Goal: Transaction & Acquisition: Purchase product/service

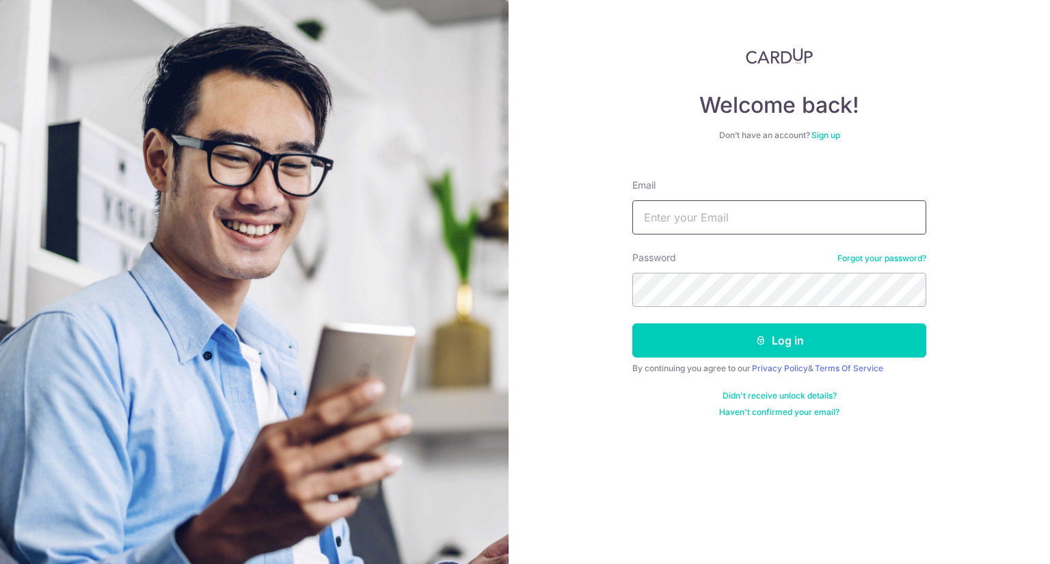
click at [800, 226] on input "Email" at bounding box center [779, 217] width 294 height 34
type input "yongjie1987@hotmail.com"
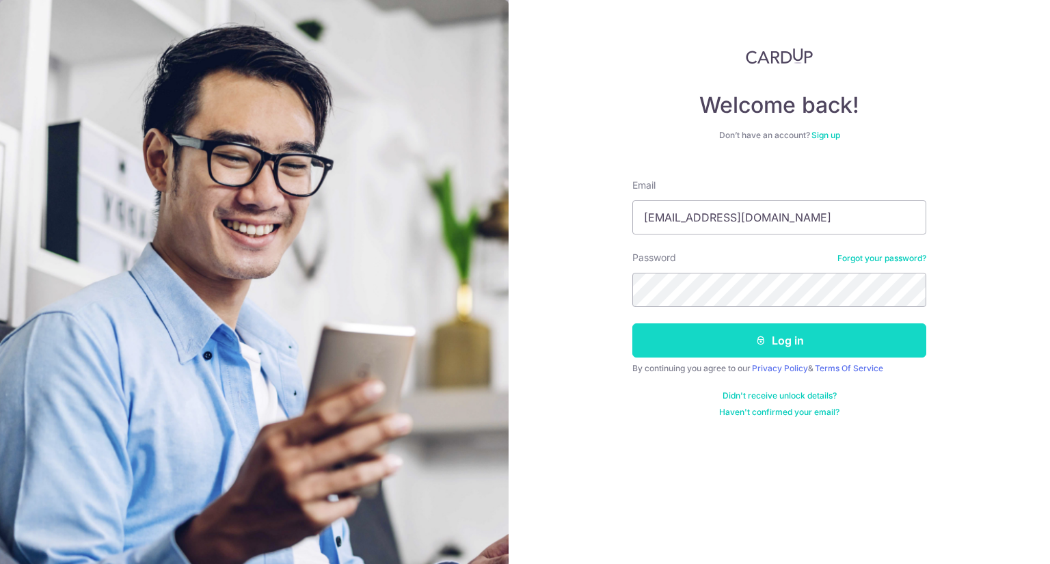
click at [835, 330] on button "Log in" at bounding box center [779, 340] width 294 height 34
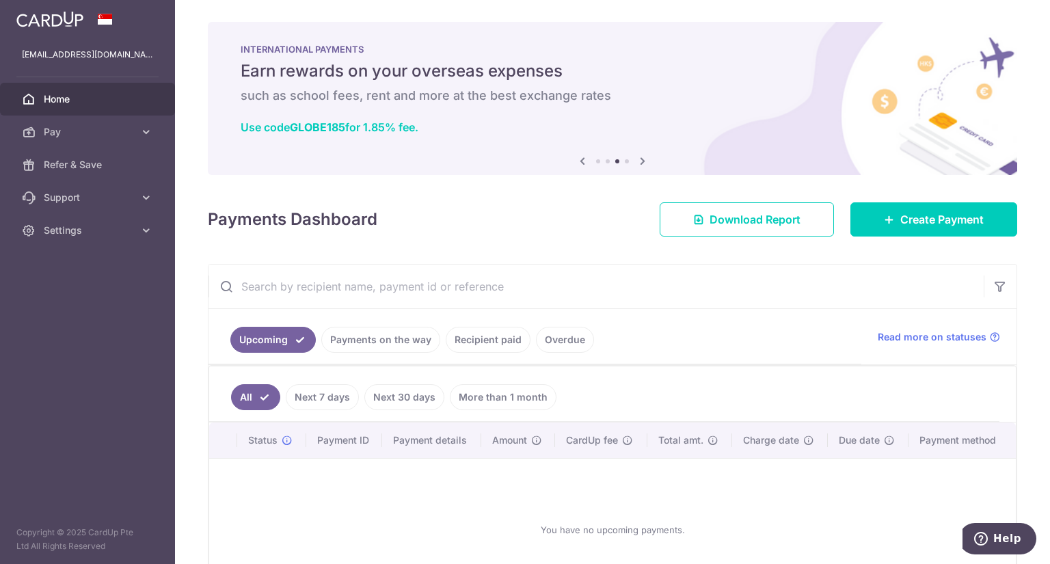
click at [581, 165] on icon at bounding box center [582, 160] width 16 height 17
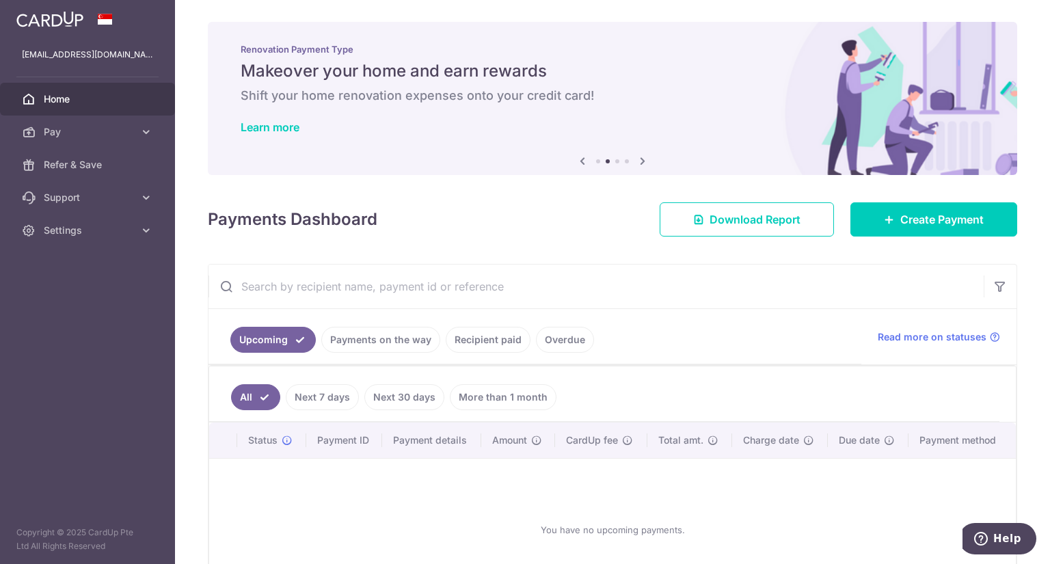
click at [581, 167] on icon at bounding box center [582, 160] width 16 height 17
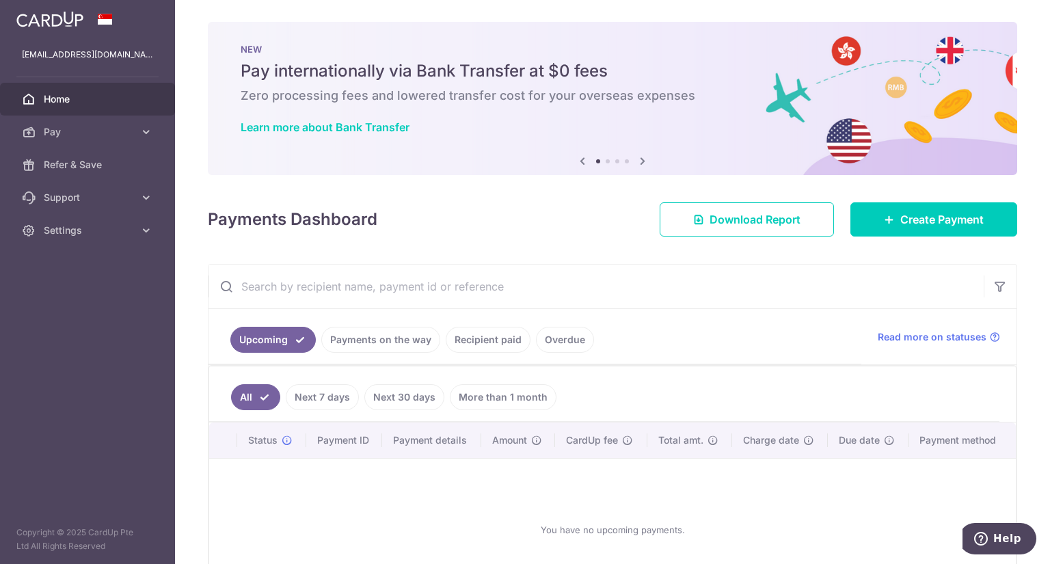
click at [582, 167] on icon at bounding box center [582, 160] width 16 height 17
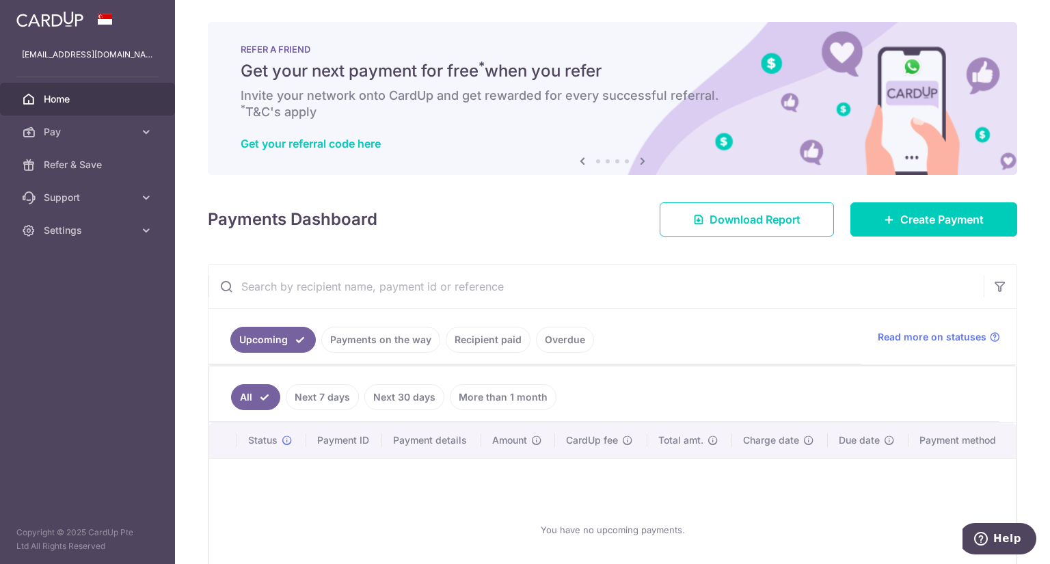
click at [584, 170] on div "NEW Pay internationally via Bank Transfer at $0 fees Zero processing fees and l…" at bounding box center [612, 98] width 809 height 153
click at [639, 163] on icon at bounding box center [642, 160] width 16 height 17
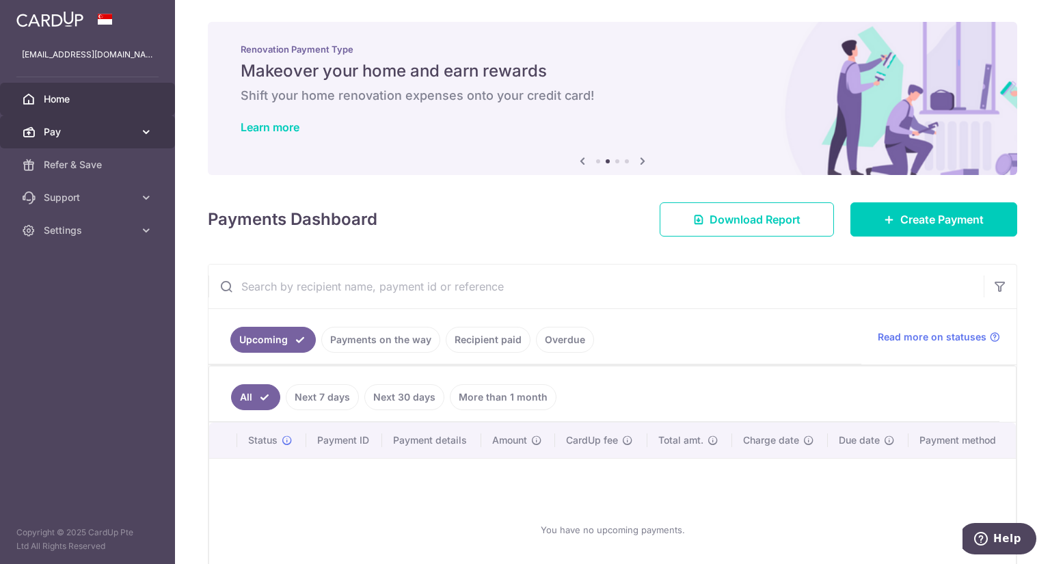
click at [90, 131] on span "Pay" at bounding box center [89, 132] width 90 height 14
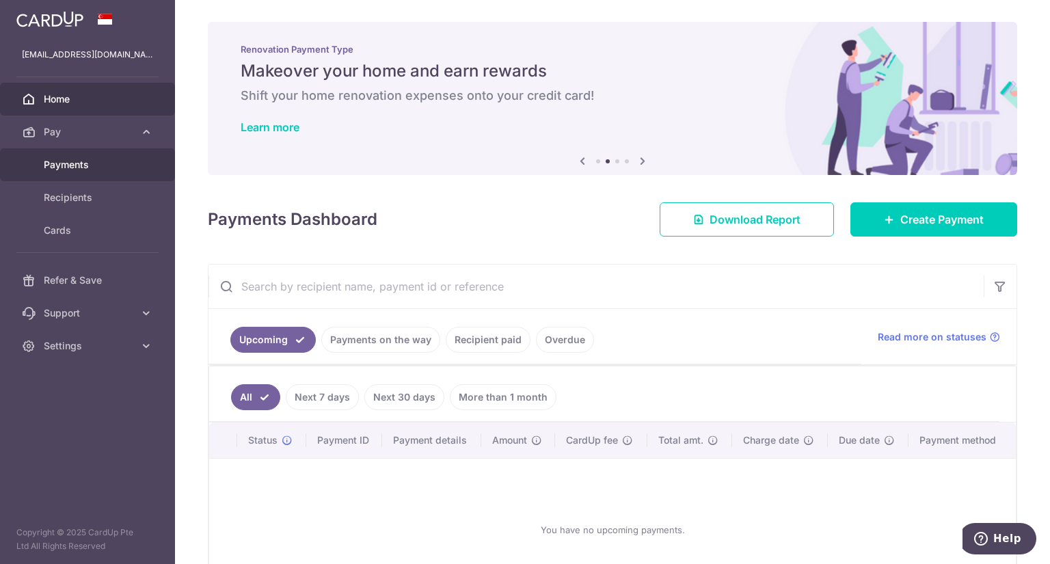
click at [78, 155] on link "Payments" at bounding box center [87, 164] width 175 height 33
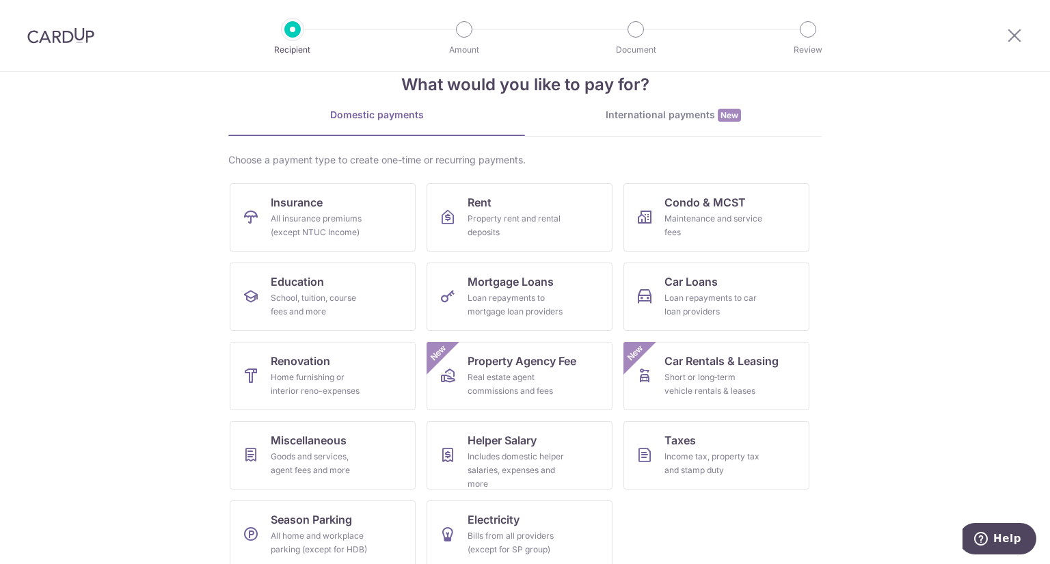
scroll to position [48, 0]
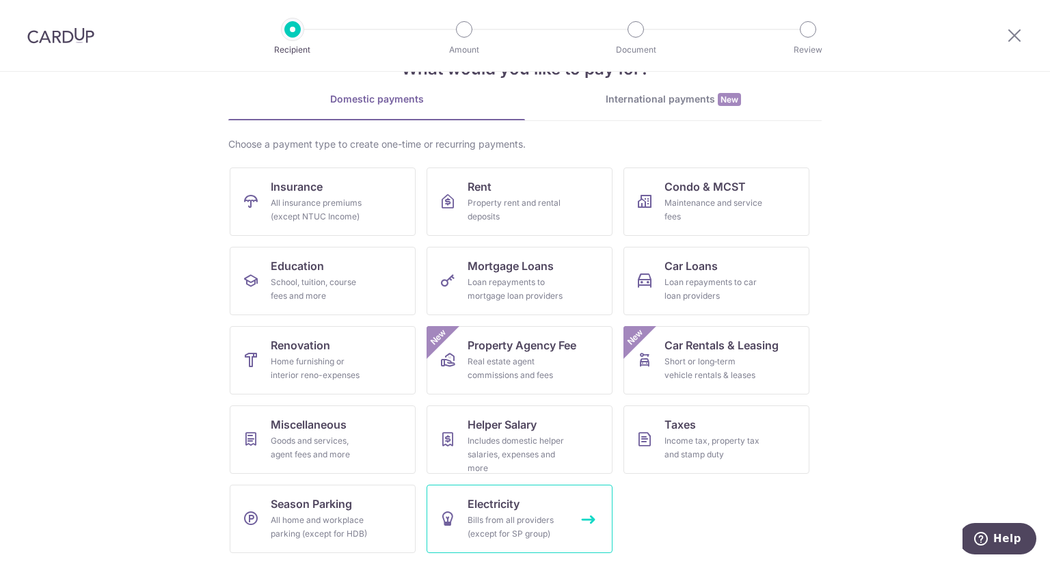
click at [539, 526] on div "Bills from all providers (except for SP group)" at bounding box center [517, 526] width 98 height 27
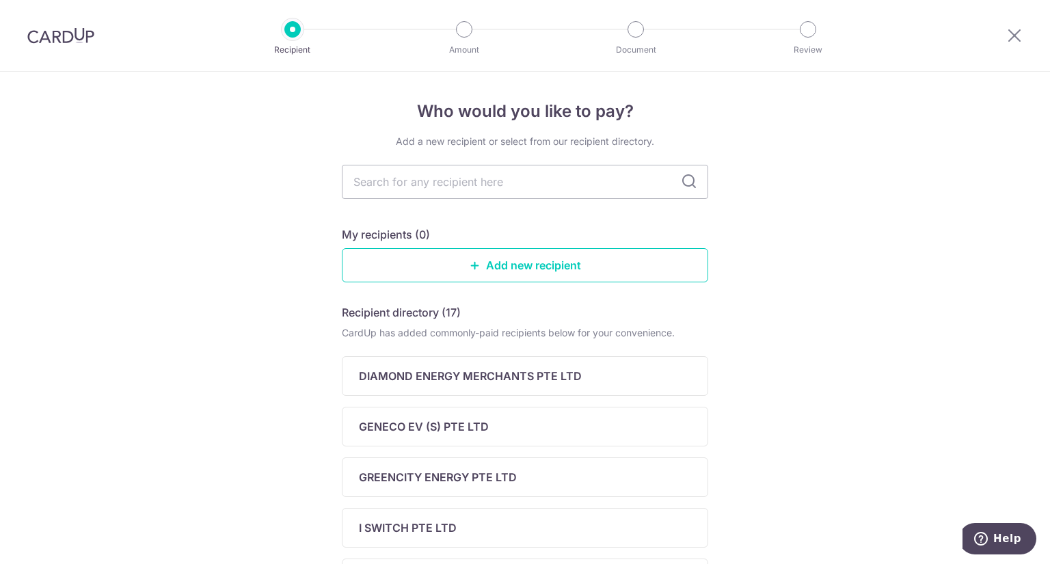
click at [62, 37] on img at bounding box center [60, 35] width 67 height 16
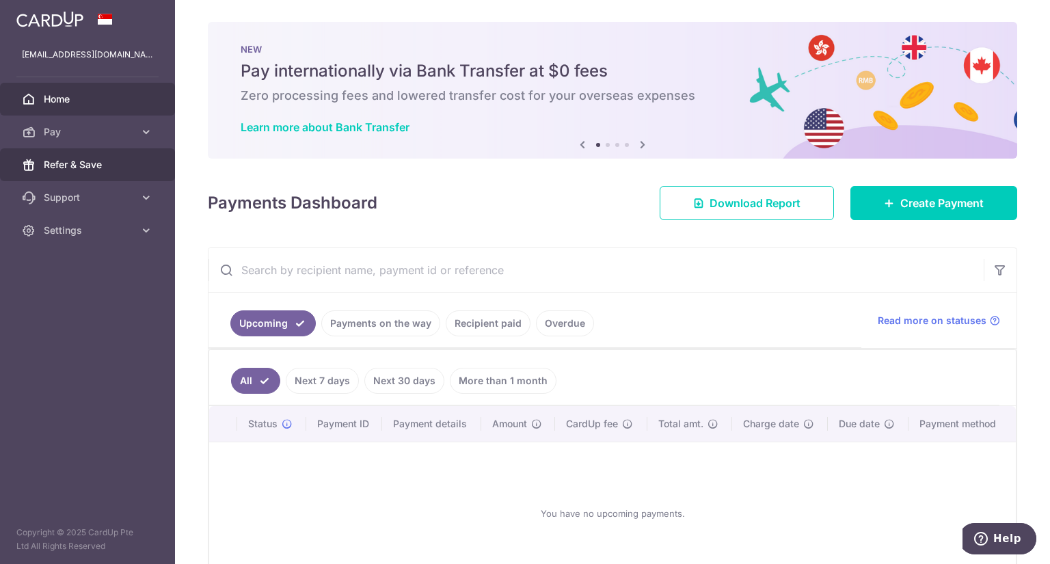
click at [113, 161] on span "Refer & Save" at bounding box center [89, 165] width 90 height 14
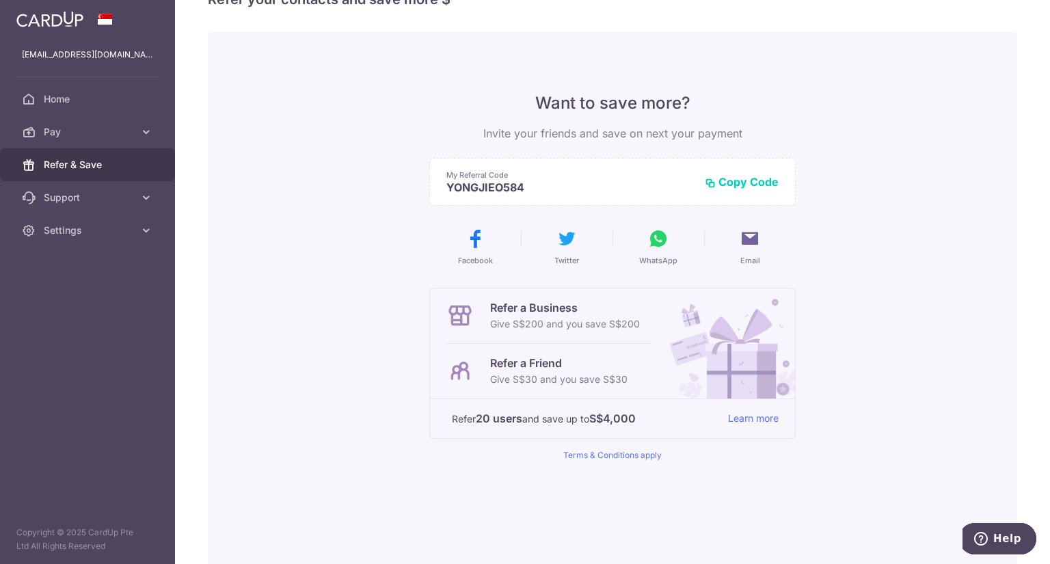
scroll to position [123, 0]
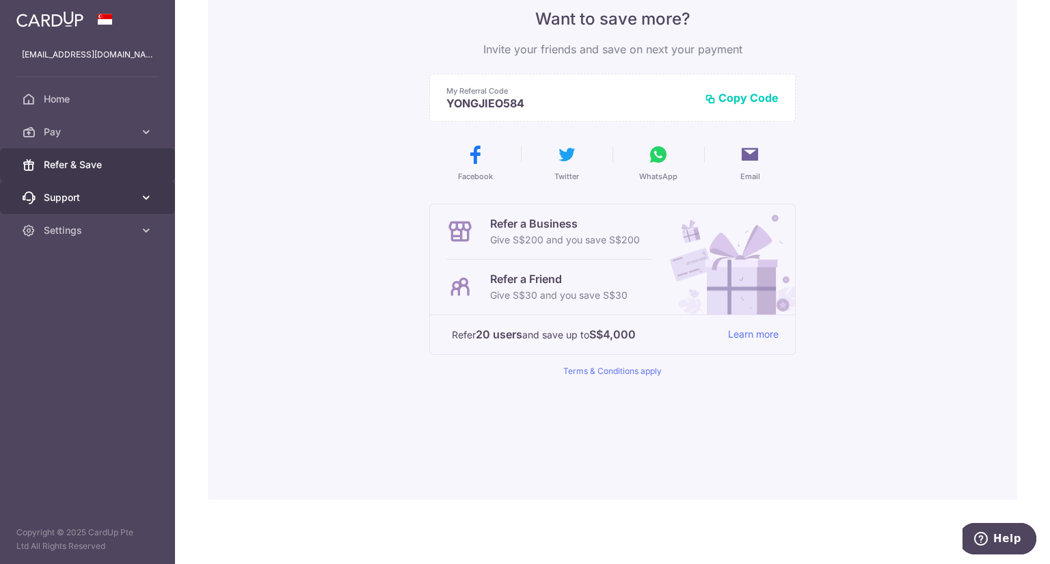
click at [110, 189] on link "Support" at bounding box center [87, 197] width 175 height 33
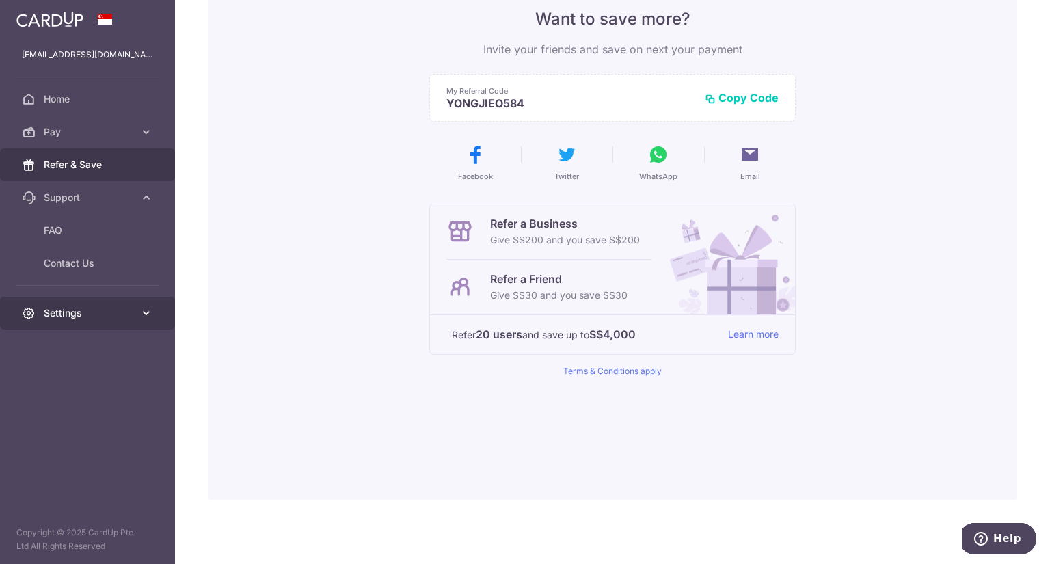
click at [94, 313] on span "Settings" at bounding box center [89, 313] width 90 height 14
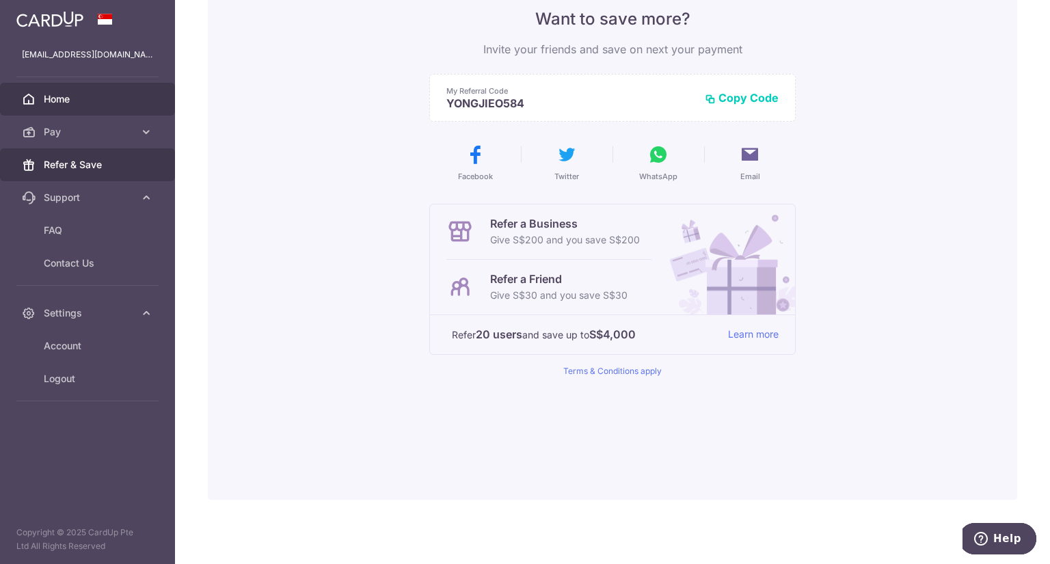
click at [60, 111] on link "Home" at bounding box center [87, 99] width 175 height 33
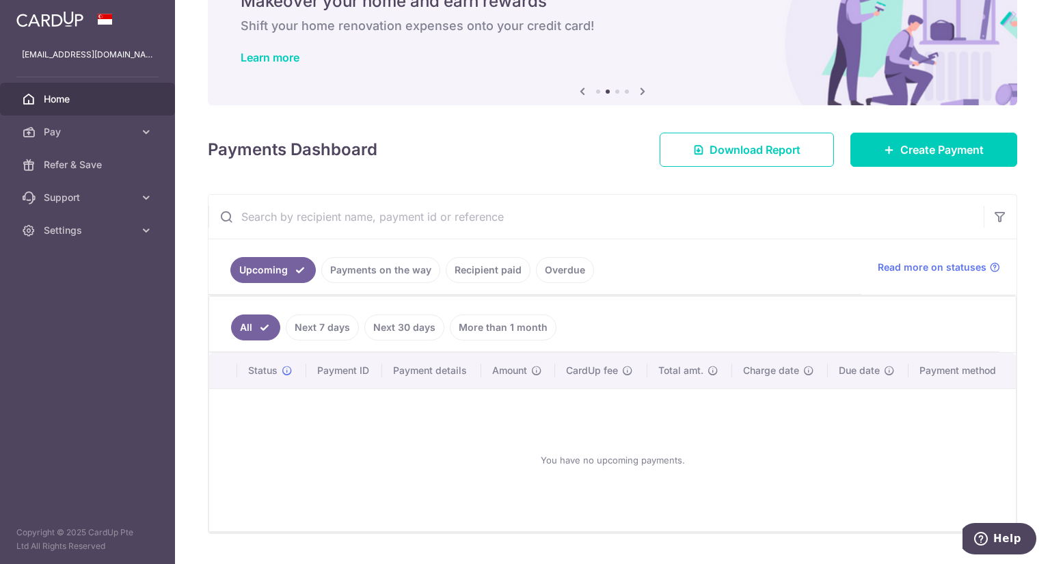
scroll to position [104, 0]
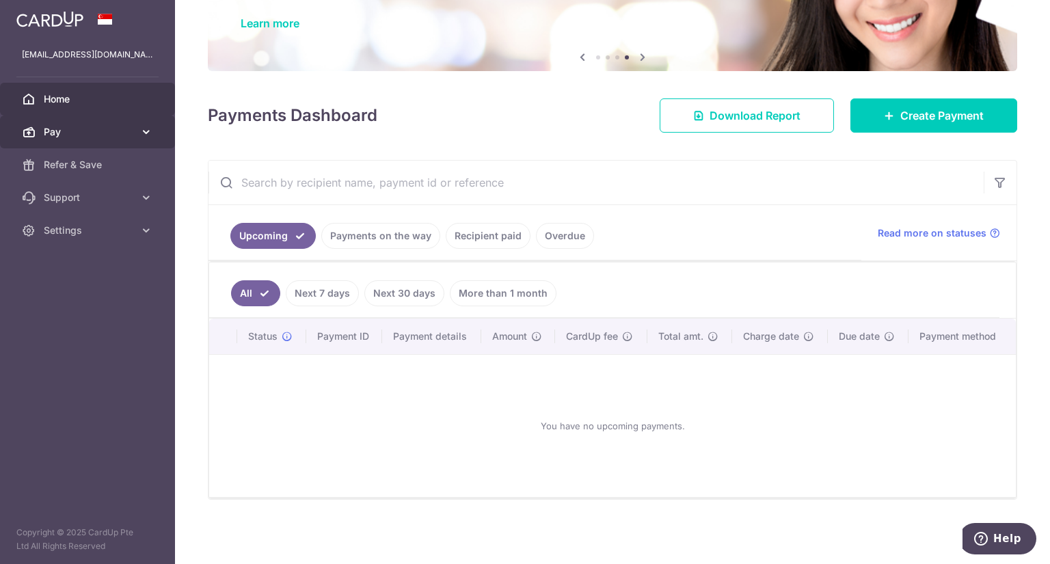
click at [81, 133] on span "Pay" at bounding box center [89, 132] width 90 height 14
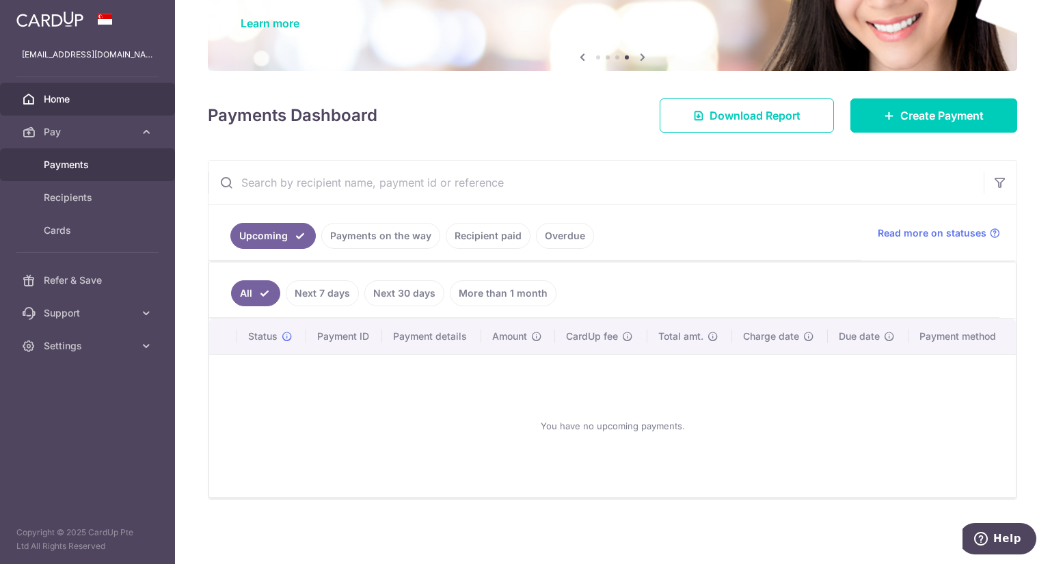
click at [90, 158] on span "Payments" at bounding box center [89, 165] width 90 height 14
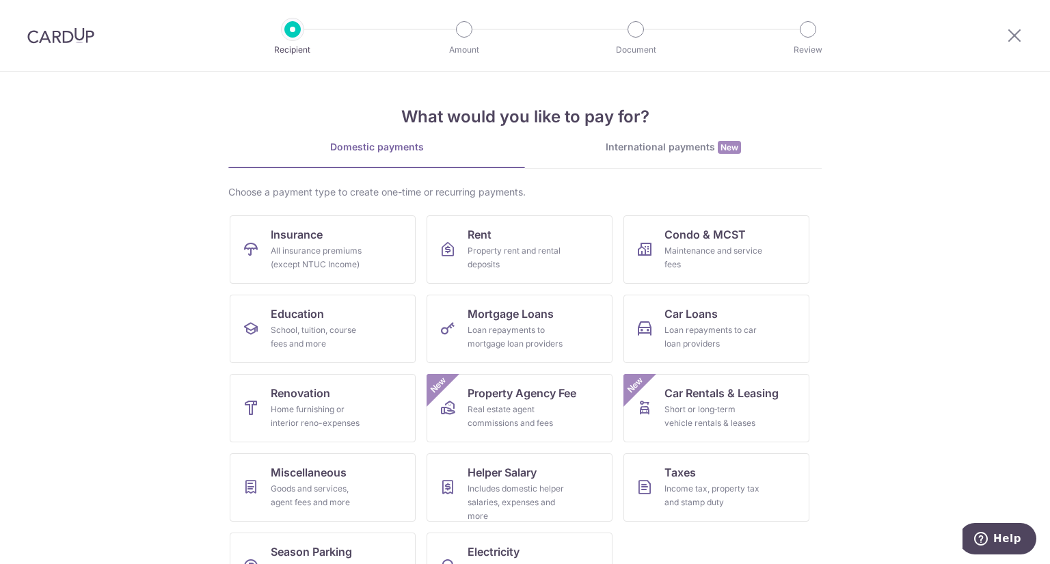
scroll to position [48, 0]
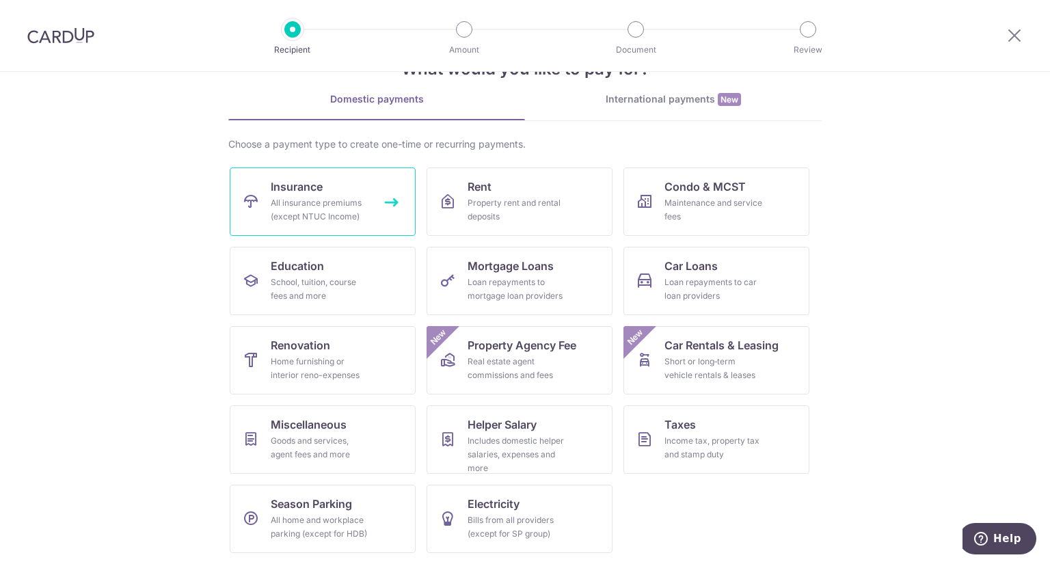
click at [286, 174] on link "Insurance All insurance premiums (except NTUC Income)" at bounding box center [323, 201] width 186 height 68
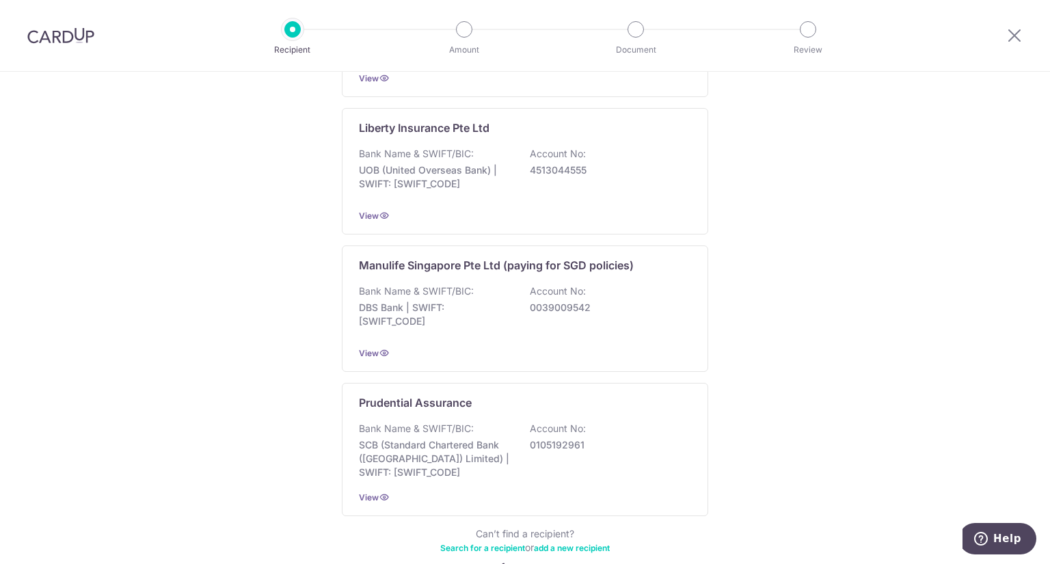
scroll to position [1310, 0]
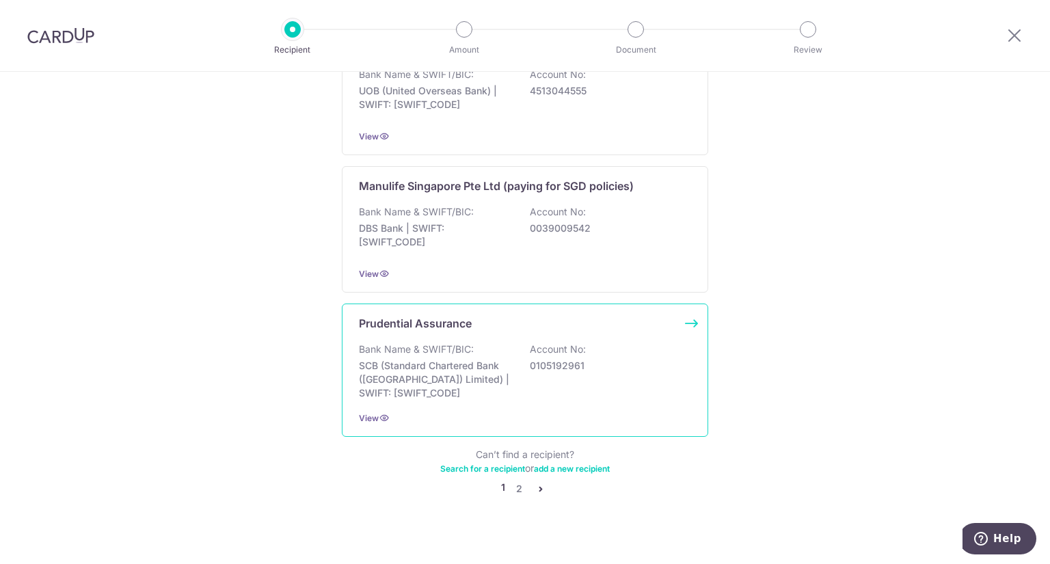
click at [475, 320] on div "Prudential Assurance Bank Name & SWIFT/BIC: SCB (Standard Chartered Bank (Singa…" at bounding box center [525, 370] width 366 height 133
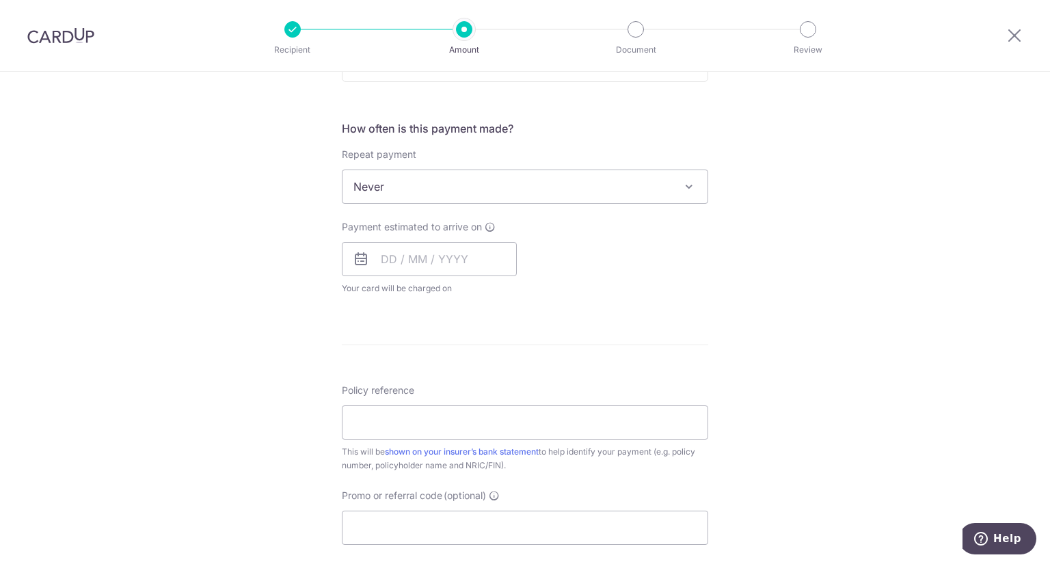
scroll to position [266, 0]
